Goal: Use online tool/utility

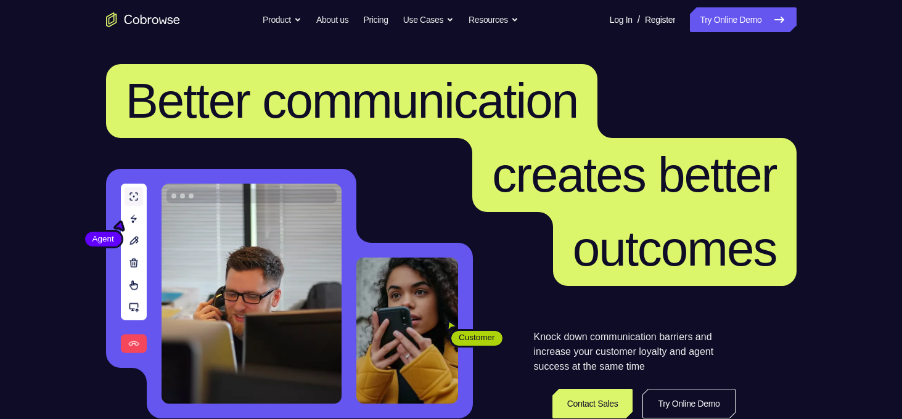
click at [713, 23] on link "Try Online Demo" at bounding box center [743, 19] width 106 height 25
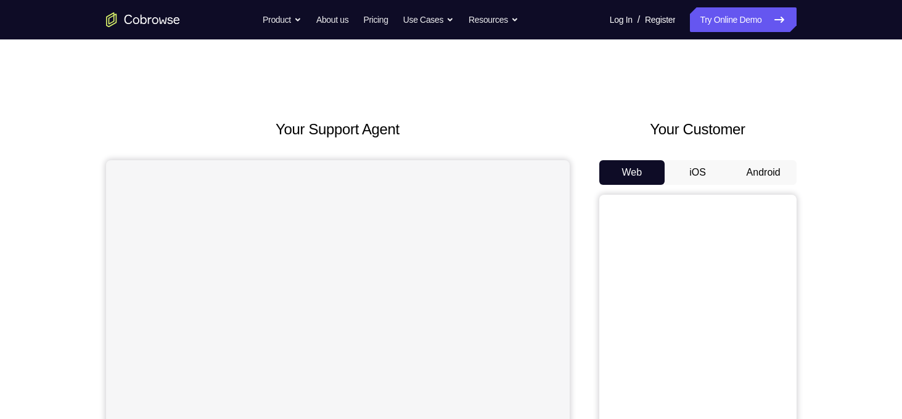
click at [698, 171] on button "iOS" at bounding box center [698, 172] width 66 height 25
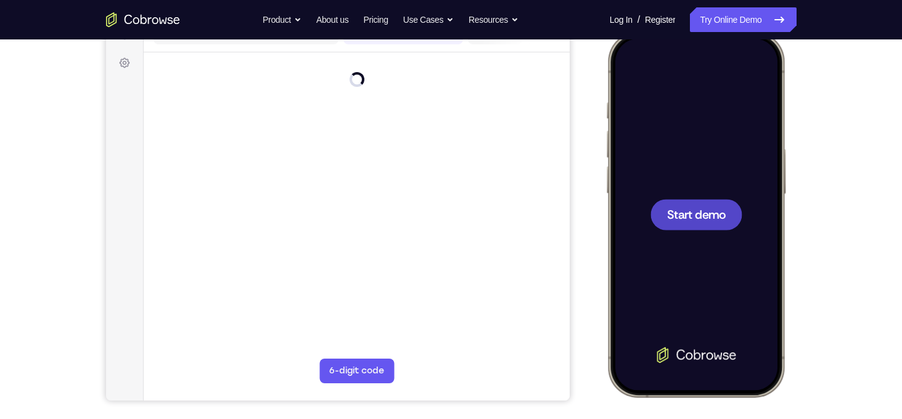
click at [693, 217] on span "Start demo" at bounding box center [696, 215] width 59 height 12
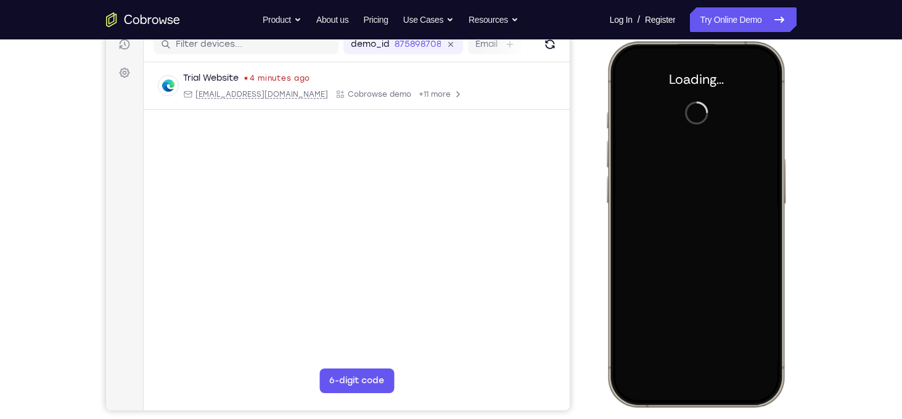
scroll to position [157, 0]
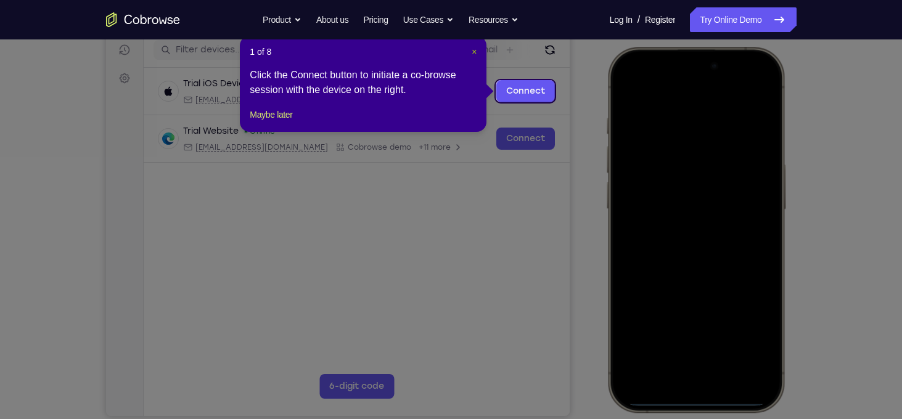
click at [475, 49] on span "×" at bounding box center [474, 52] width 5 height 10
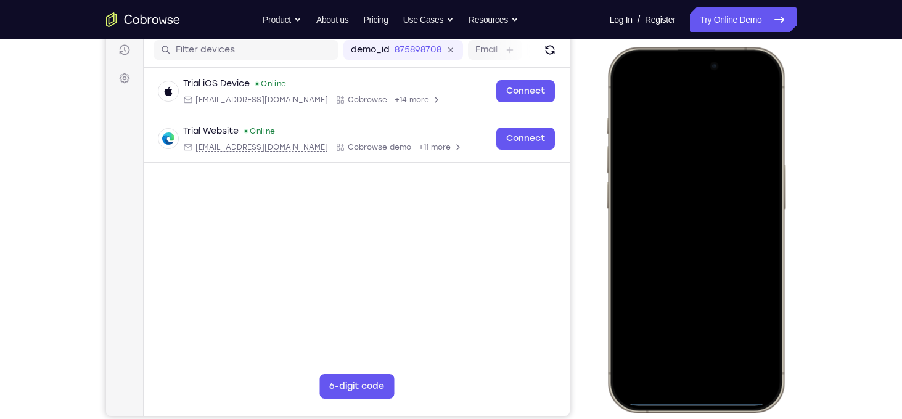
click at [693, 402] on div at bounding box center [695, 230] width 162 height 352
click at [646, 255] on div at bounding box center [695, 230] width 162 height 352
drag, startPoint x: 680, startPoint y: 405, endPoint x: 683, endPoint y: 381, distance: 24.9
click at [683, 381] on div at bounding box center [695, 230] width 162 height 352
drag, startPoint x: 684, startPoint y: 402, endPoint x: 684, endPoint y: 349, distance: 53.1
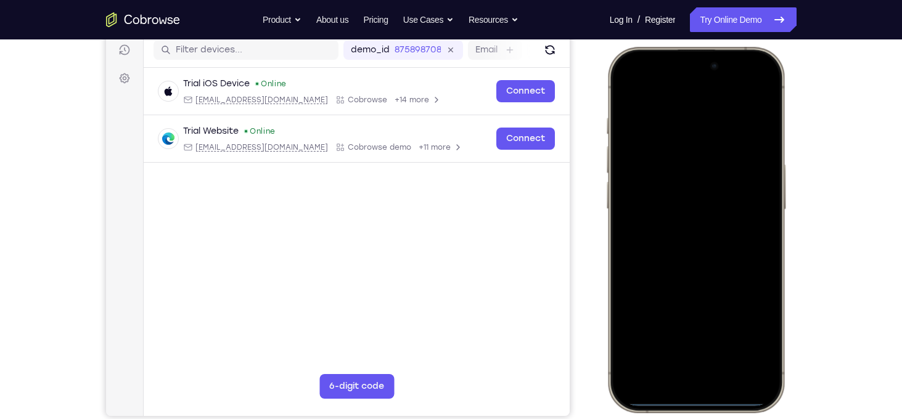
click at [684, 349] on div at bounding box center [695, 230] width 162 height 352
click at [764, 88] on div at bounding box center [695, 230] width 162 height 352
click at [765, 91] on div at bounding box center [695, 230] width 162 height 352
click at [767, 94] on div at bounding box center [695, 230] width 162 height 352
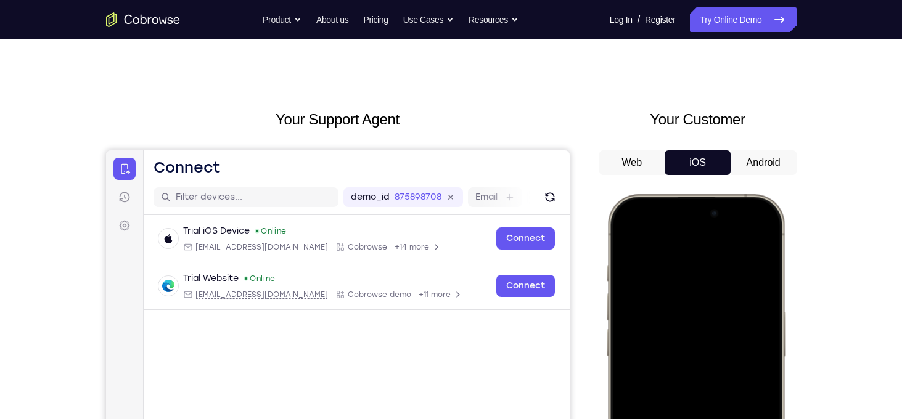
scroll to position [195, 0]
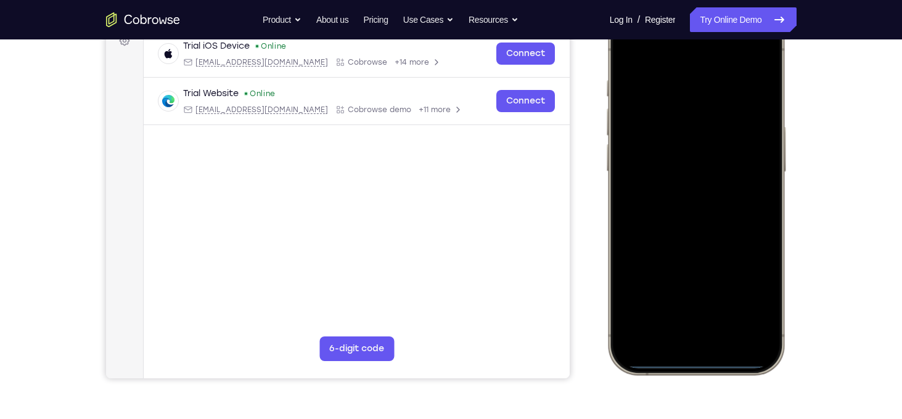
drag, startPoint x: 703, startPoint y: 299, endPoint x: 725, endPoint y: 168, distance: 132.7
click at [725, 168] on div at bounding box center [695, 192] width 162 height 352
drag, startPoint x: 672, startPoint y: 261, endPoint x: 687, endPoint y: 399, distance: 138.4
click at [687, 379] on html "Online web based iOS Simulators and Android Emulators. Run iPhone, iPad, Mobile…" at bounding box center [697, 194] width 185 height 370
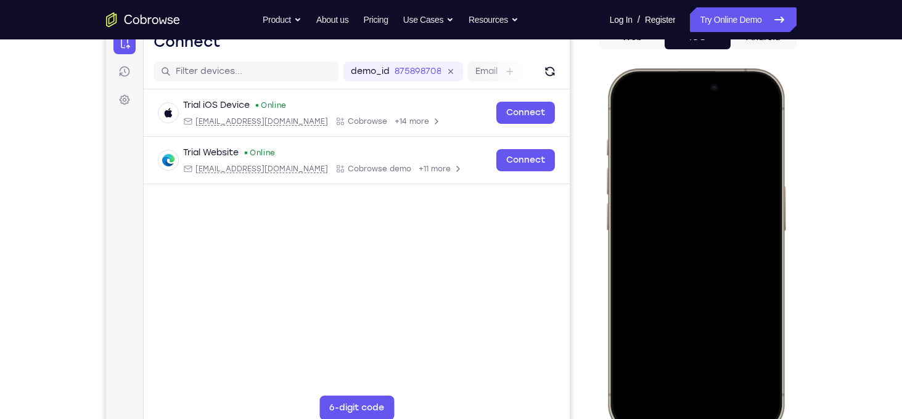
scroll to position [136, 0]
drag, startPoint x: 645, startPoint y: 131, endPoint x: 646, endPoint y: 213, distance: 81.4
click at [646, 213] on div at bounding box center [695, 251] width 162 height 352
click at [646, 125] on div at bounding box center [695, 251] width 162 height 352
click at [644, 88] on div at bounding box center [695, 251] width 162 height 352
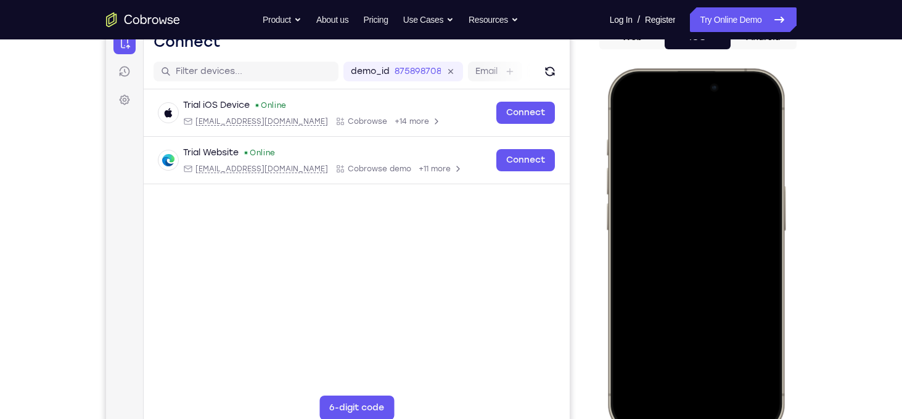
click at [693, 87] on div at bounding box center [695, 251] width 162 height 352
click at [750, 85] on div at bounding box center [695, 251] width 162 height 352
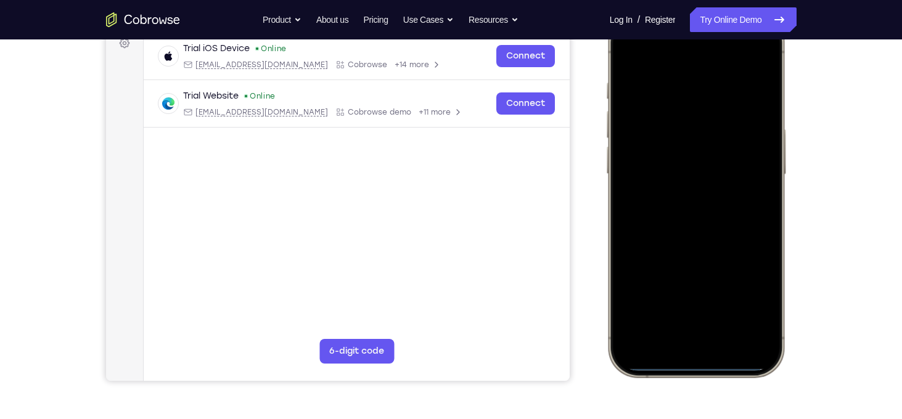
scroll to position [194, 0]
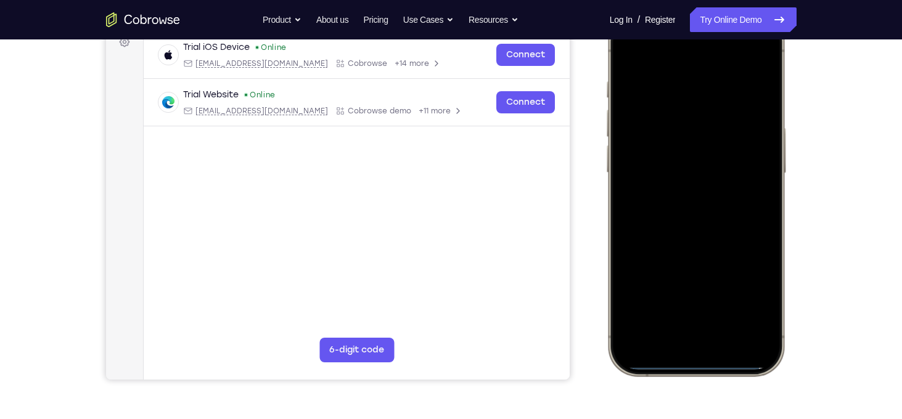
drag, startPoint x: 712, startPoint y: 203, endPoint x: 746, endPoint y: 191, distance: 35.9
click at [746, 191] on div at bounding box center [695, 193] width 162 height 352
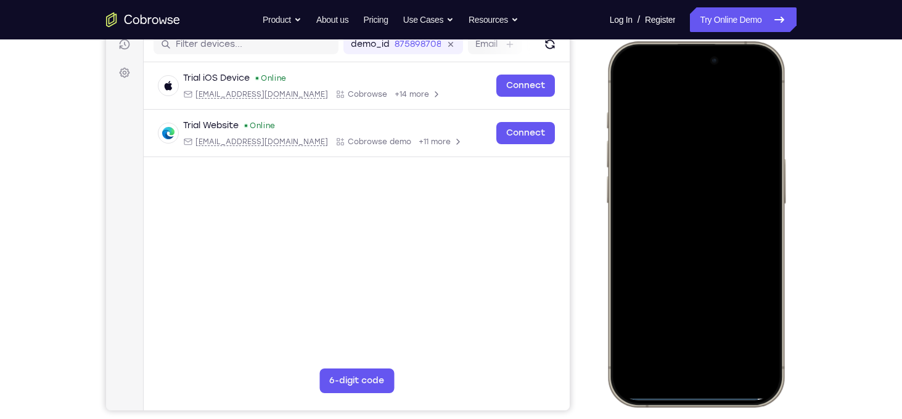
scroll to position [164, 0]
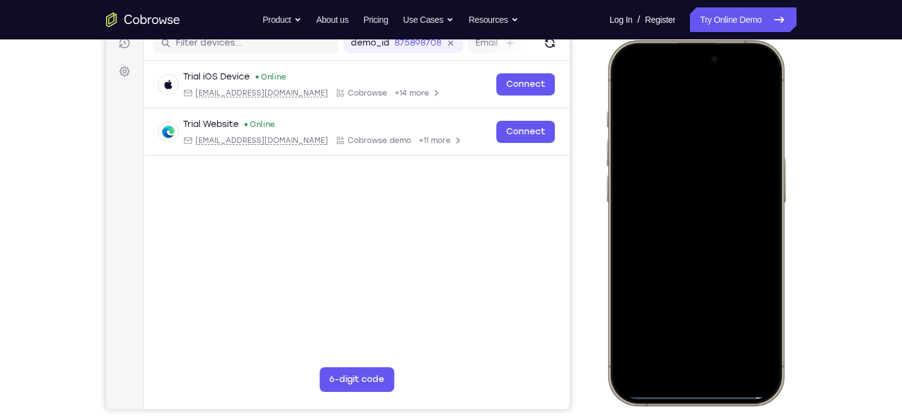
click at [650, 94] on div at bounding box center [695, 223] width 162 height 352
click at [745, 62] on div at bounding box center [695, 223] width 162 height 352
drag, startPoint x: 706, startPoint y: 395, endPoint x: 637, endPoint y: 390, distance: 69.8
click at [637, 390] on div at bounding box center [695, 223] width 162 height 352
drag, startPoint x: 682, startPoint y: 394, endPoint x: 750, endPoint y: 376, distance: 70.2
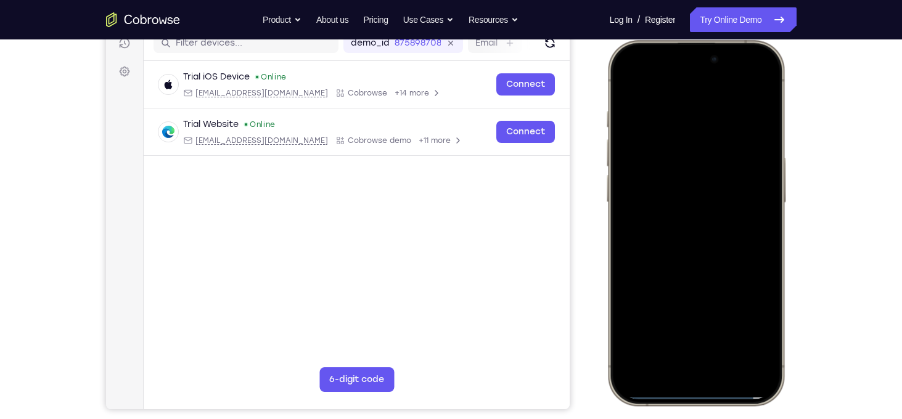
click at [750, 376] on div at bounding box center [695, 223] width 162 height 352
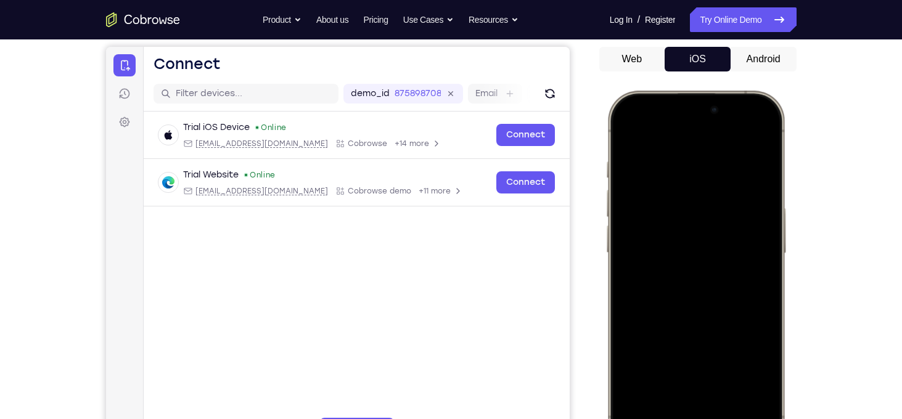
scroll to position [73, 0]
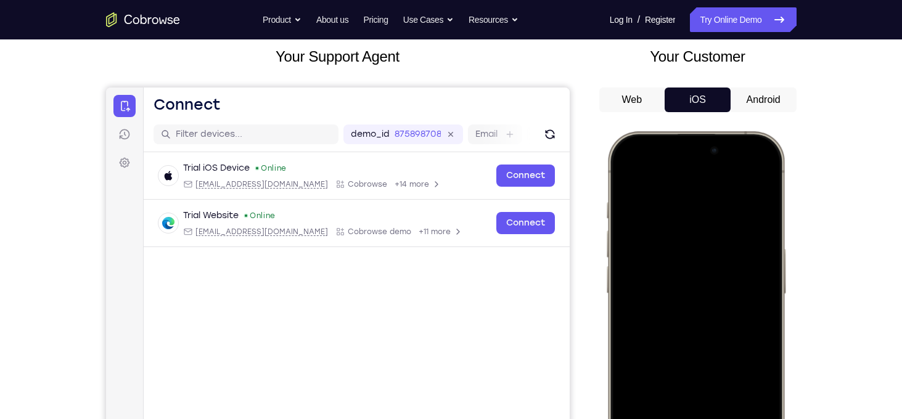
click at [775, 96] on button "Android" at bounding box center [764, 100] width 66 height 25
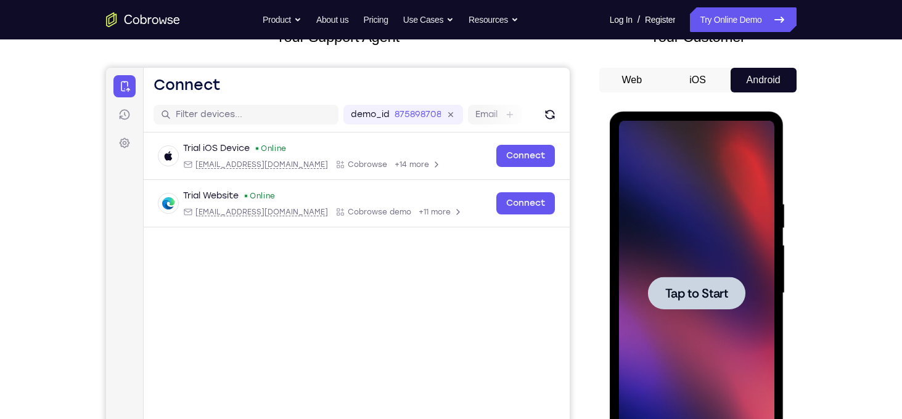
scroll to position [99, 0]
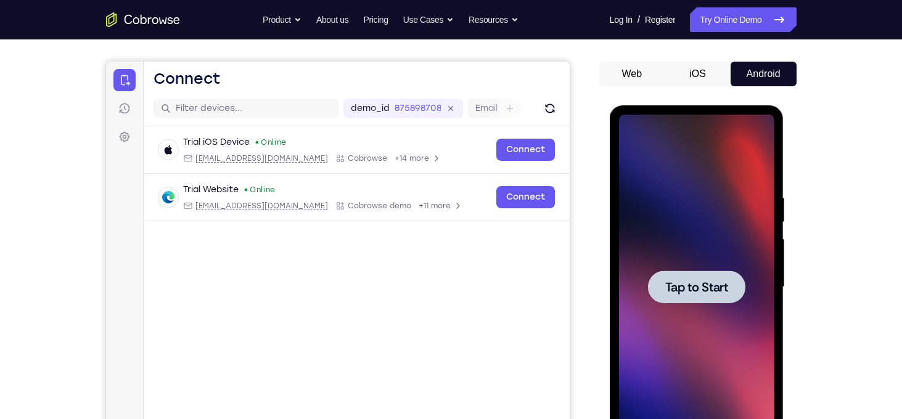
click at [701, 287] on span "Tap to Start" at bounding box center [697, 287] width 63 height 12
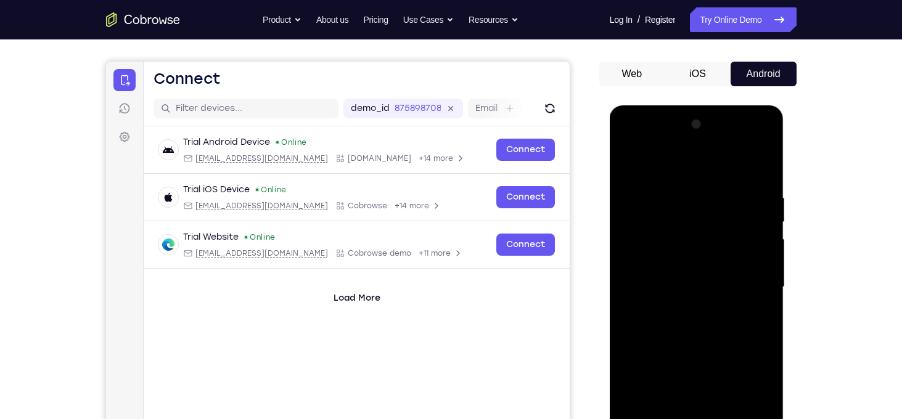
scroll to position [180, 0]
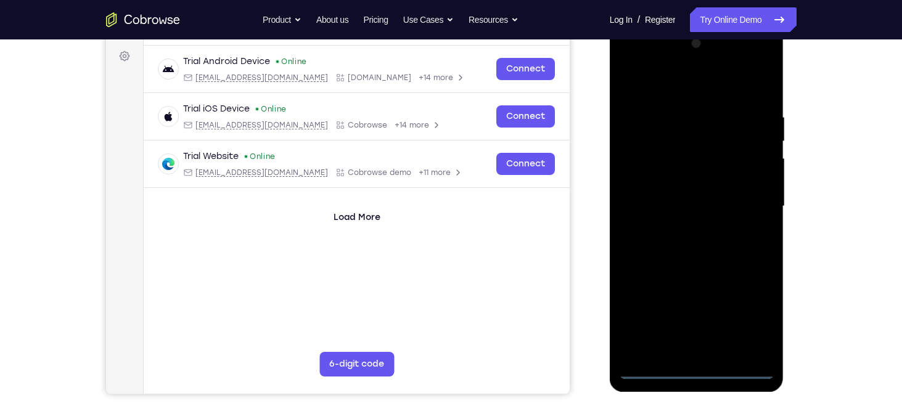
click at [694, 368] on div at bounding box center [696, 206] width 155 height 345
click at [750, 325] on div at bounding box center [696, 206] width 155 height 345
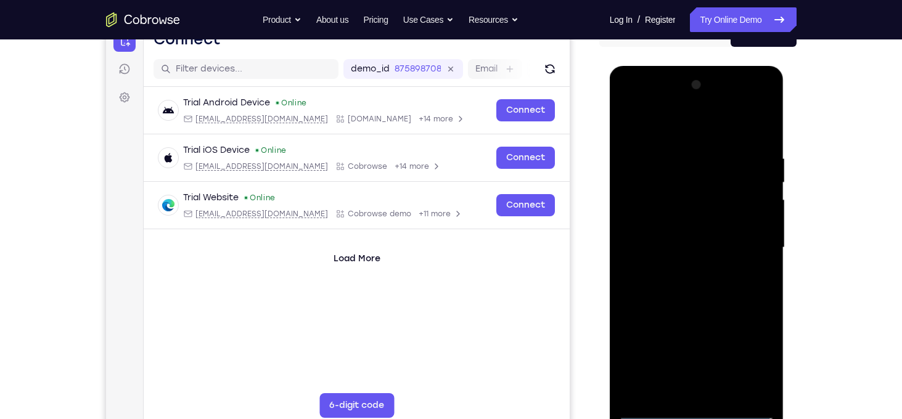
scroll to position [139, 0]
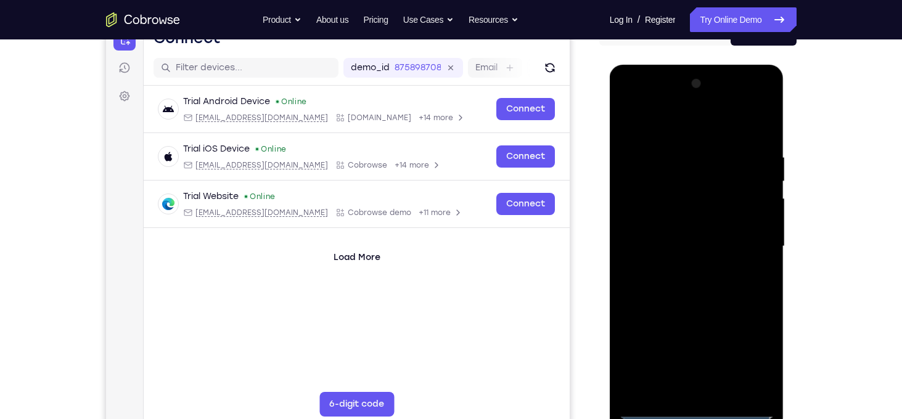
click at [677, 131] on div at bounding box center [696, 246] width 155 height 345
click at [753, 244] on div at bounding box center [696, 246] width 155 height 345
click at [684, 267] on div at bounding box center [696, 246] width 155 height 345
click at [701, 234] on div at bounding box center [696, 246] width 155 height 345
click at [659, 223] on div at bounding box center [696, 246] width 155 height 345
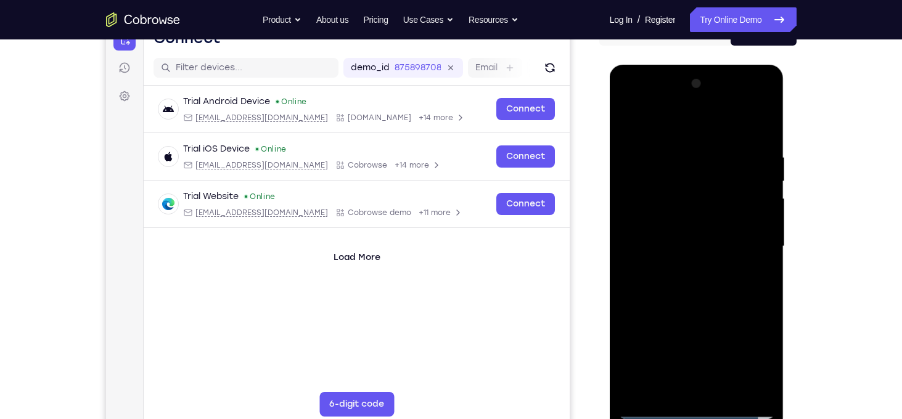
click at [679, 244] on div at bounding box center [696, 246] width 155 height 345
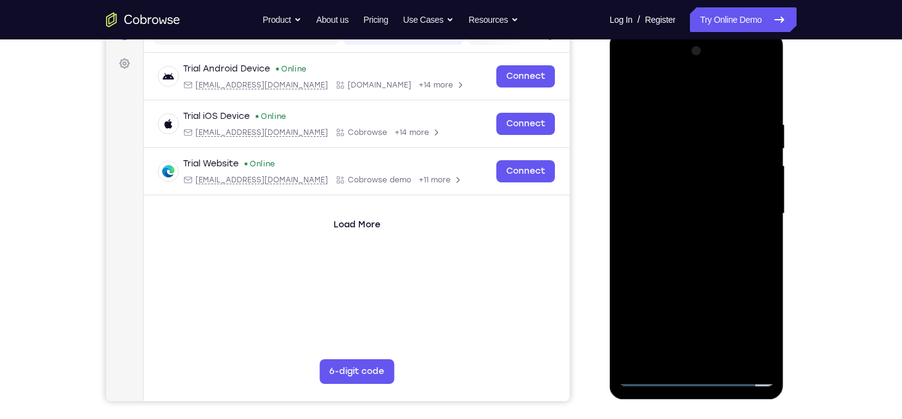
scroll to position [173, 0]
click at [688, 255] on div at bounding box center [696, 213] width 155 height 345
click at [694, 249] on div at bounding box center [696, 213] width 155 height 345
click at [699, 249] on div at bounding box center [696, 213] width 155 height 345
click at [759, 229] on div at bounding box center [696, 213] width 155 height 345
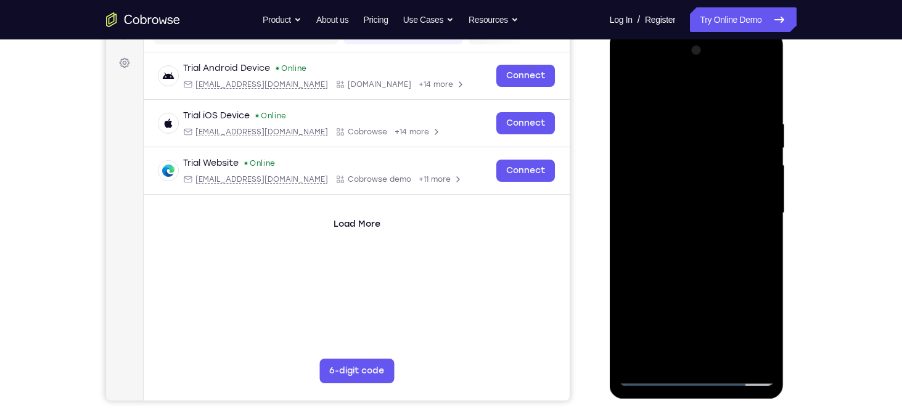
click at [759, 229] on div at bounding box center [696, 213] width 155 height 345
click at [682, 254] on div at bounding box center [696, 213] width 155 height 345
click at [704, 246] on div at bounding box center [696, 213] width 155 height 345
click at [683, 235] on div at bounding box center [696, 213] width 155 height 345
click at [691, 213] on div at bounding box center [696, 213] width 155 height 345
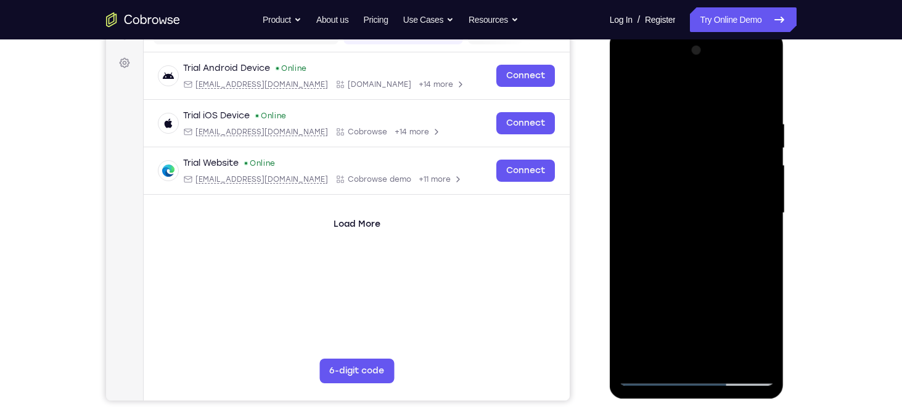
click at [691, 253] on div at bounding box center [696, 213] width 155 height 345
click at [688, 255] on div at bounding box center [696, 213] width 155 height 345
click at [670, 207] on div at bounding box center [696, 213] width 155 height 345
click at [693, 248] on div at bounding box center [696, 213] width 155 height 345
click at [667, 205] on div at bounding box center [696, 213] width 155 height 345
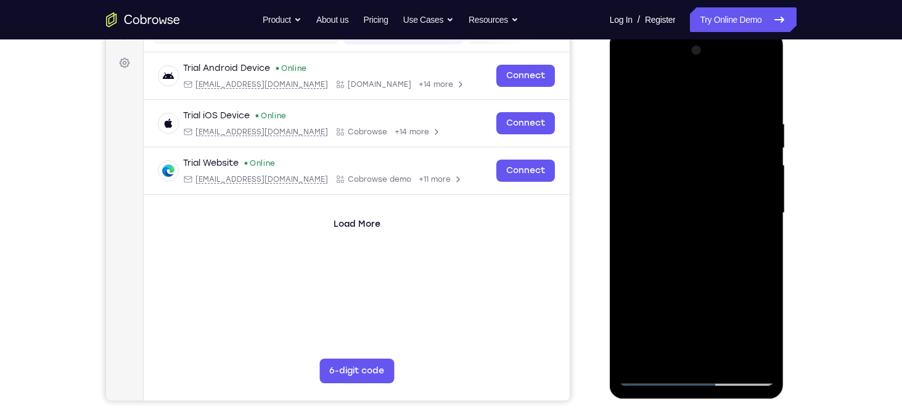
click at [675, 189] on div at bounding box center [696, 213] width 155 height 345
click at [688, 215] on div at bounding box center [696, 213] width 155 height 345
click at [687, 258] on div at bounding box center [696, 213] width 155 height 345
click at [689, 247] on div at bounding box center [696, 213] width 155 height 345
click at [698, 250] on div at bounding box center [696, 213] width 155 height 345
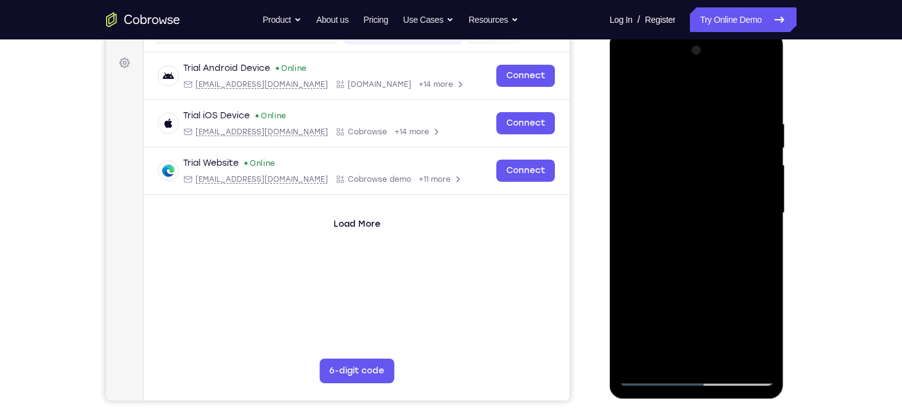
click at [691, 273] on div at bounding box center [696, 213] width 155 height 345
click at [670, 152] on div at bounding box center [696, 213] width 155 height 345
click at [671, 163] on div at bounding box center [696, 213] width 155 height 345
click at [763, 103] on div at bounding box center [696, 213] width 155 height 345
click at [762, 109] on div at bounding box center [696, 213] width 155 height 345
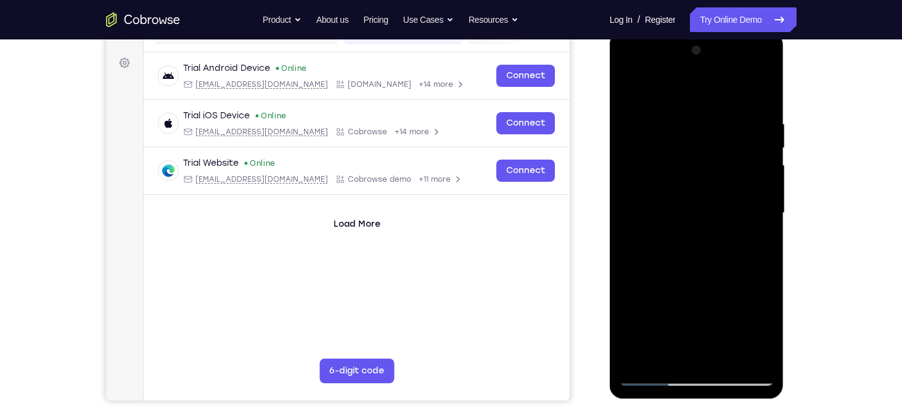
click at [764, 88] on div at bounding box center [696, 213] width 155 height 345
click at [757, 250] on div at bounding box center [696, 213] width 155 height 345
click at [729, 358] on div at bounding box center [696, 213] width 155 height 345
click at [694, 276] on div at bounding box center [696, 213] width 155 height 345
click at [685, 232] on div at bounding box center [696, 213] width 155 height 345
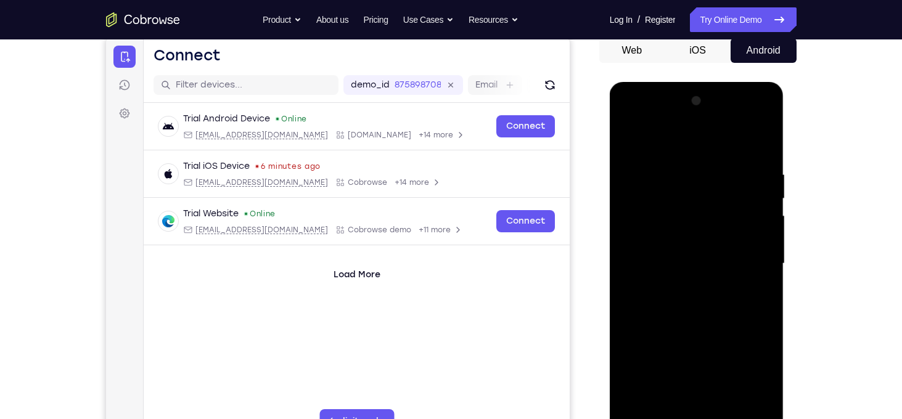
scroll to position [120, 0]
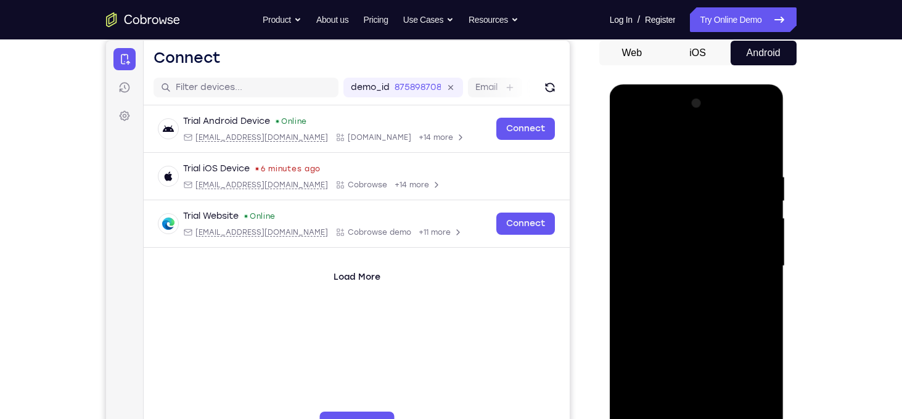
drag, startPoint x: 724, startPoint y: 283, endPoint x: 722, endPoint y: 342, distance: 59.3
click at [722, 342] on div at bounding box center [696, 266] width 155 height 345
drag, startPoint x: 737, startPoint y: 237, endPoint x: 743, endPoint y: 359, distance: 121.7
click at [743, 359] on div at bounding box center [696, 266] width 155 height 345
drag, startPoint x: 743, startPoint y: 249, endPoint x: 747, endPoint y: 341, distance: 91.4
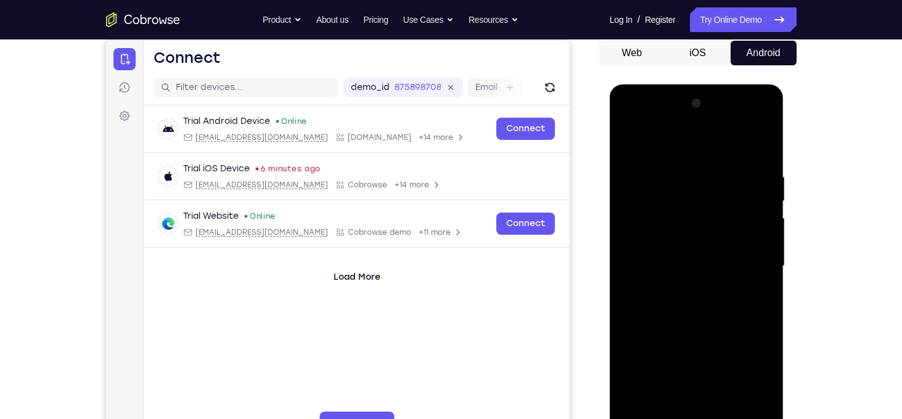
click at [747, 341] on div at bounding box center [696, 266] width 155 height 345
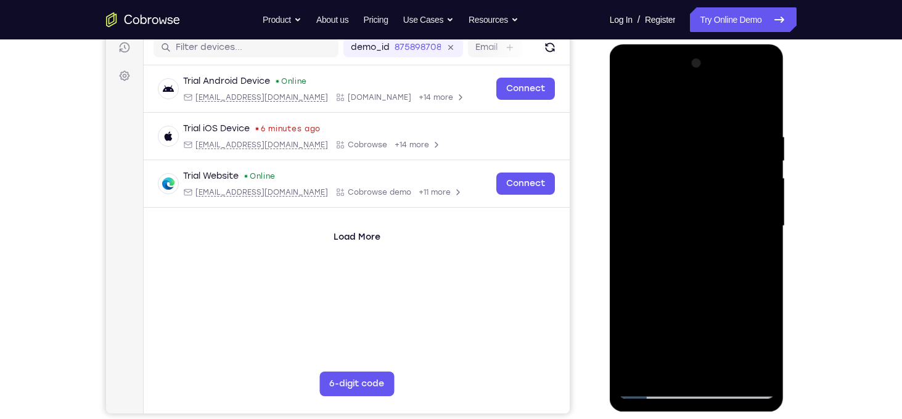
scroll to position [160, 0]
drag, startPoint x: 746, startPoint y: 245, endPoint x: 750, endPoint y: 345, distance: 100.6
click at [750, 345] on div at bounding box center [696, 225] width 155 height 345
drag, startPoint x: 741, startPoint y: 195, endPoint x: 745, endPoint y: 293, distance: 98.1
click at [745, 293] on div at bounding box center [696, 225] width 155 height 345
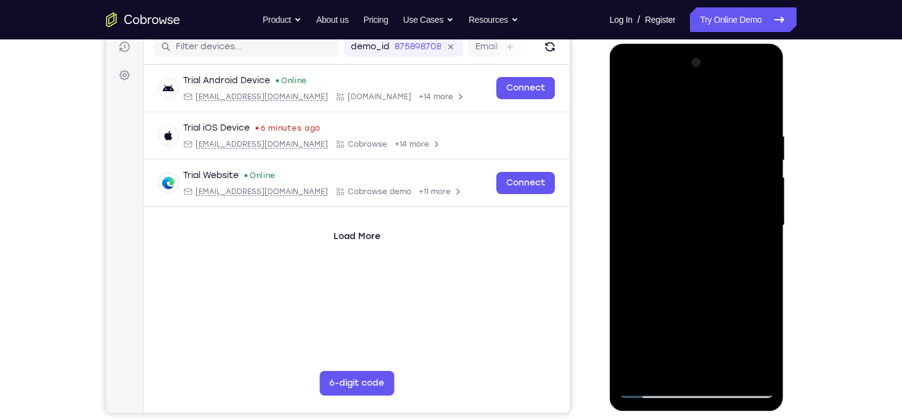
drag, startPoint x: 732, startPoint y: 176, endPoint x: 722, endPoint y: 111, distance: 65.5
click at [722, 111] on div at bounding box center [696, 225] width 155 height 345
click at [652, 389] on div at bounding box center [696, 225] width 155 height 345
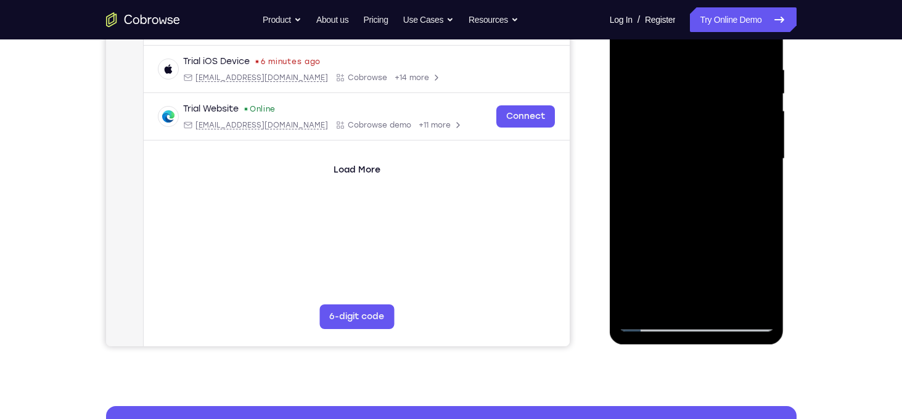
scroll to position [209, 0]
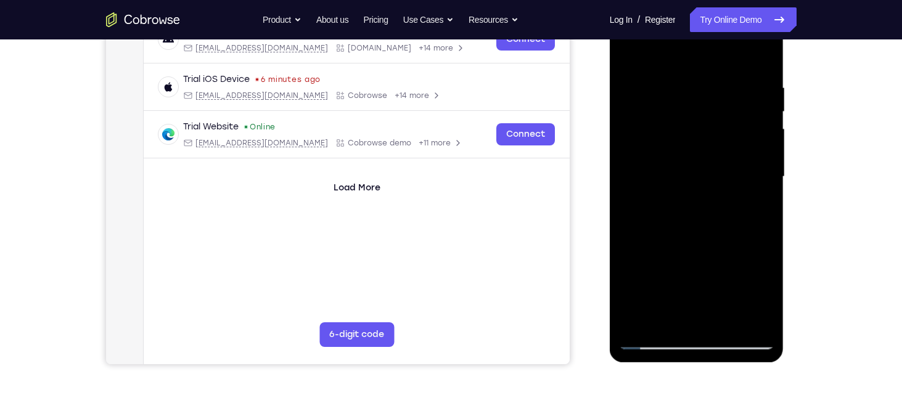
click at [654, 337] on div at bounding box center [696, 176] width 155 height 345
click at [651, 343] on div at bounding box center [696, 176] width 155 height 345
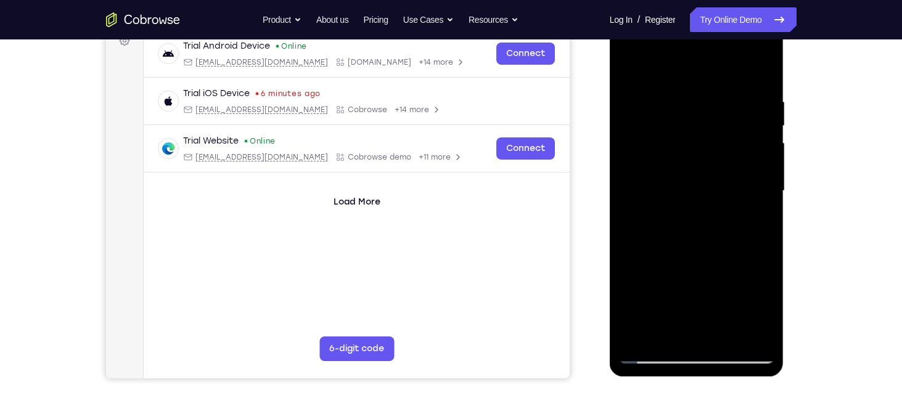
scroll to position [194, 0]
click at [676, 98] on div at bounding box center [696, 191] width 155 height 345
click at [769, 197] on div at bounding box center [696, 191] width 155 height 345
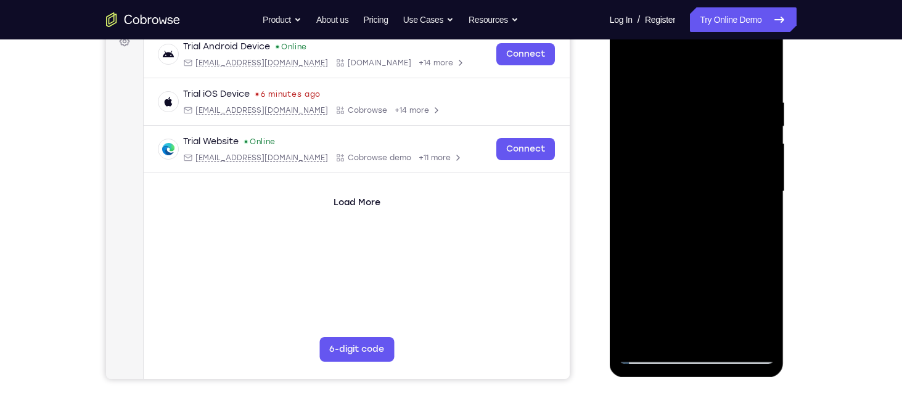
click at [769, 197] on div at bounding box center [696, 191] width 155 height 345
click at [759, 72] on div at bounding box center [696, 191] width 155 height 345
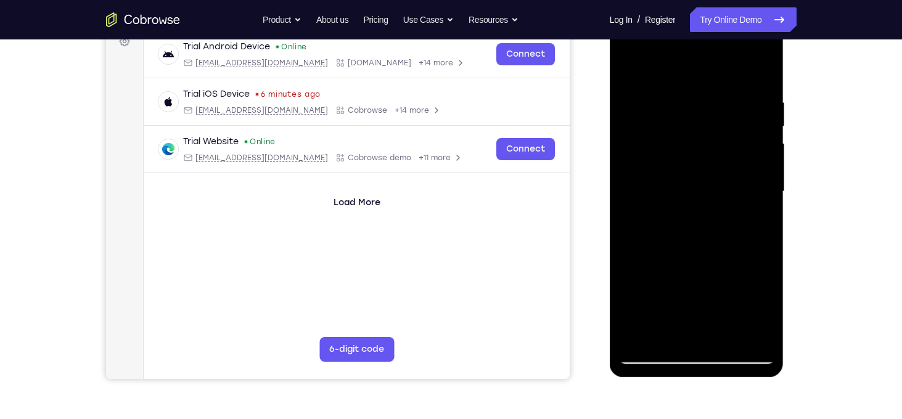
drag, startPoint x: 683, startPoint y: 280, endPoint x: 701, endPoint y: 161, distance: 120.5
click at [701, 161] on div at bounding box center [696, 191] width 155 height 345
drag, startPoint x: 694, startPoint y: 259, endPoint x: 709, endPoint y: 120, distance: 139.7
click at [709, 120] on div at bounding box center [696, 191] width 155 height 345
drag, startPoint x: 688, startPoint y: 265, endPoint x: 707, endPoint y: 122, distance: 144.3
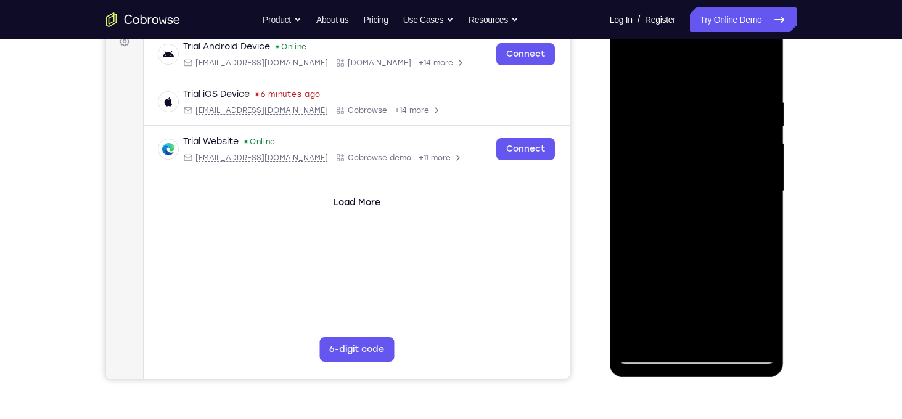
click at [707, 122] on div at bounding box center [696, 191] width 155 height 345
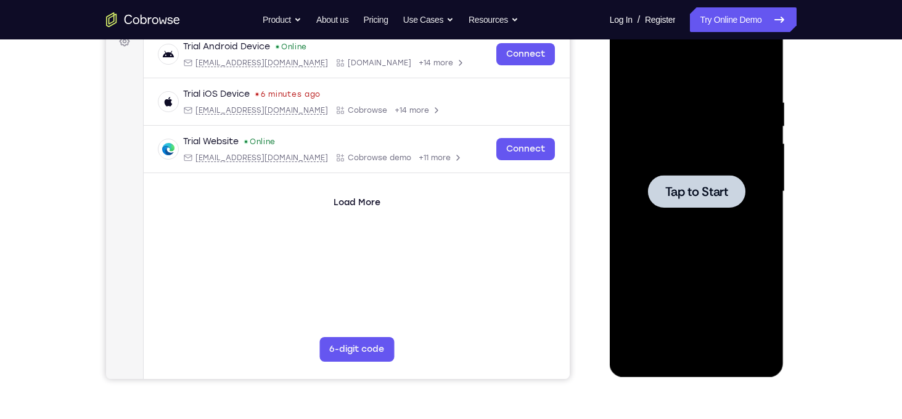
click at [716, 181] on div at bounding box center [696, 191] width 97 height 33
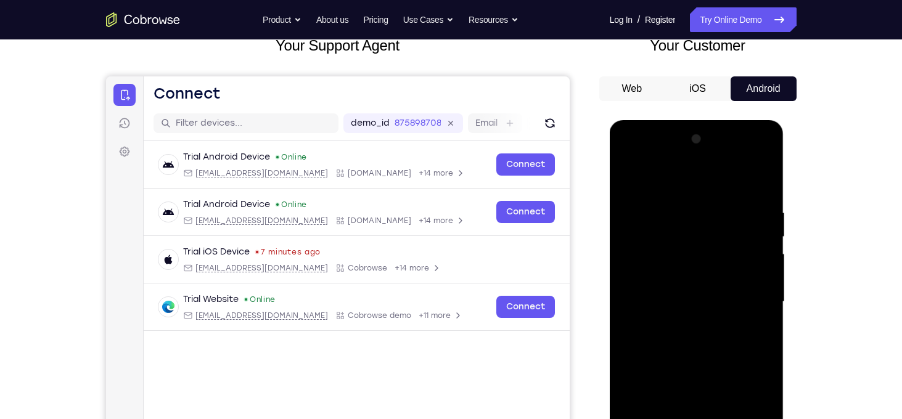
scroll to position [205, 0]
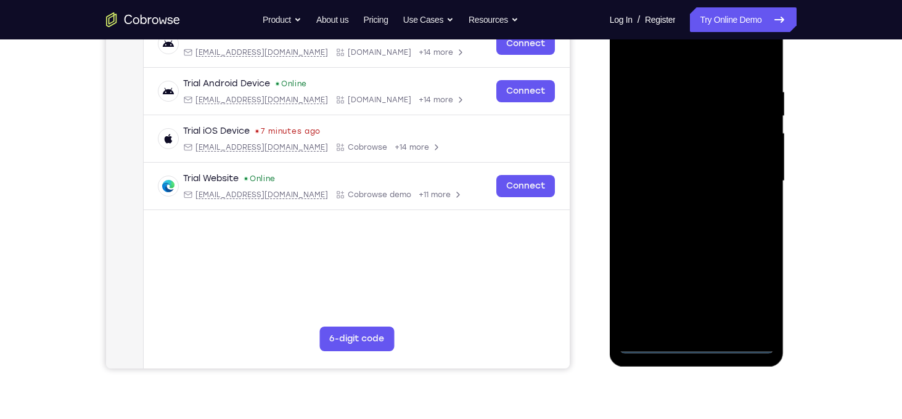
click at [696, 347] on div at bounding box center [696, 181] width 155 height 345
click at [751, 286] on div at bounding box center [696, 181] width 155 height 345
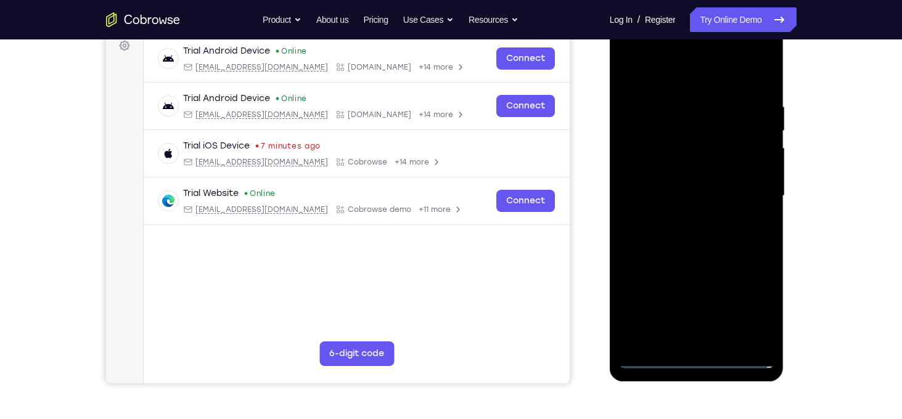
click at [690, 79] on div at bounding box center [696, 195] width 155 height 345
click at [753, 198] on div at bounding box center [696, 195] width 155 height 345
click at [686, 218] on div at bounding box center [696, 195] width 155 height 345
click at [683, 171] on div at bounding box center [696, 195] width 155 height 345
click at [673, 188] on div at bounding box center [696, 195] width 155 height 345
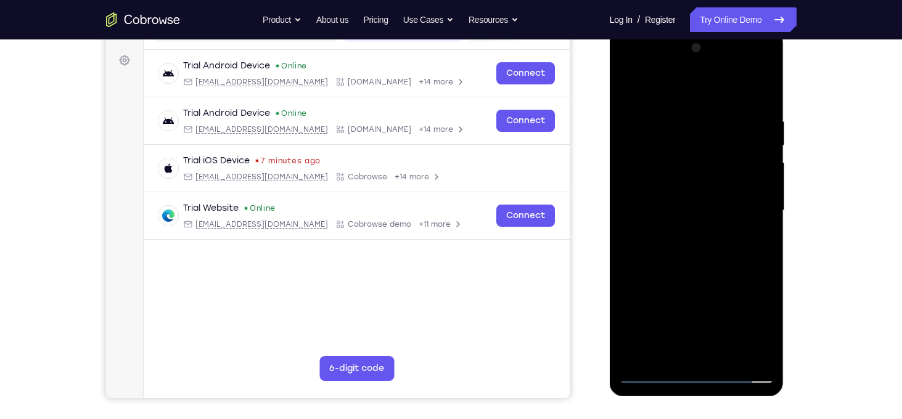
scroll to position [175, 0]
click at [683, 178] on div at bounding box center [696, 211] width 155 height 345
